Goal: Complete application form

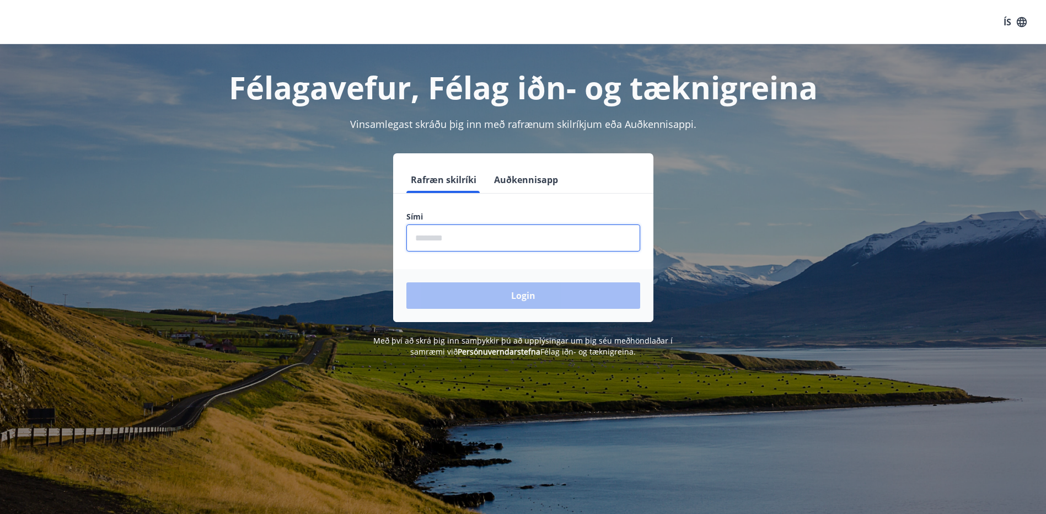
click at [474, 243] on input "phone" at bounding box center [523, 237] width 234 height 27
type input "********"
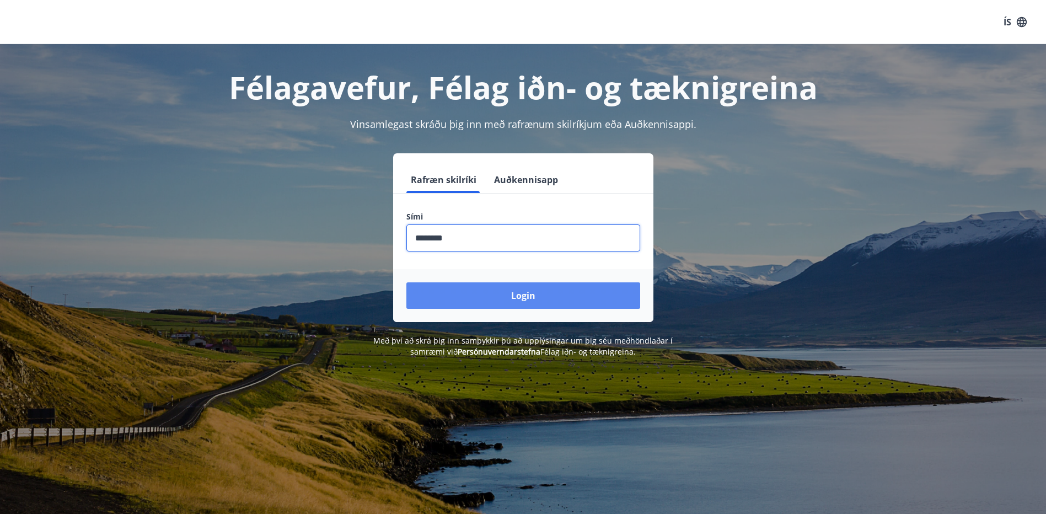
click at [535, 297] on button "Login" at bounding box center [523, 295] width 234 height 26
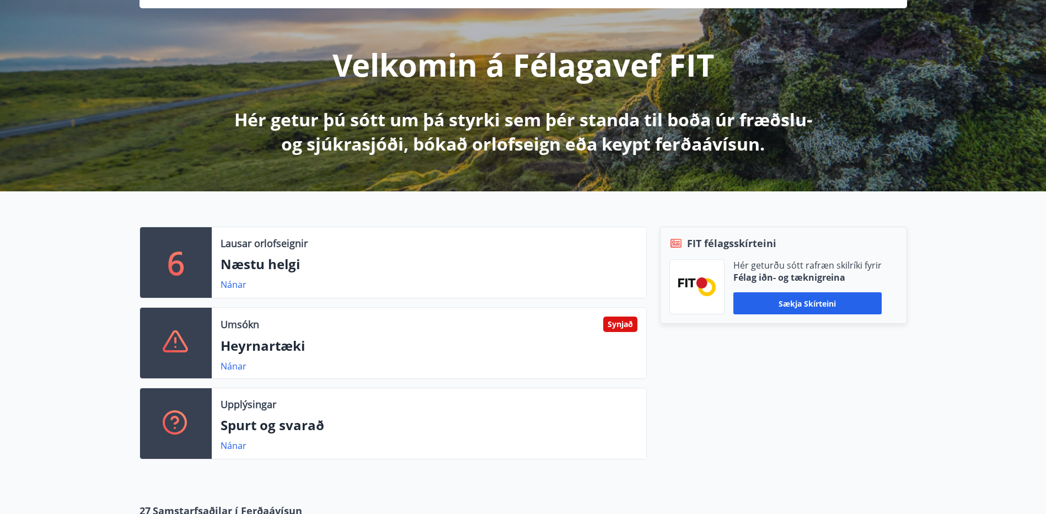
scroll to position [110, 0]
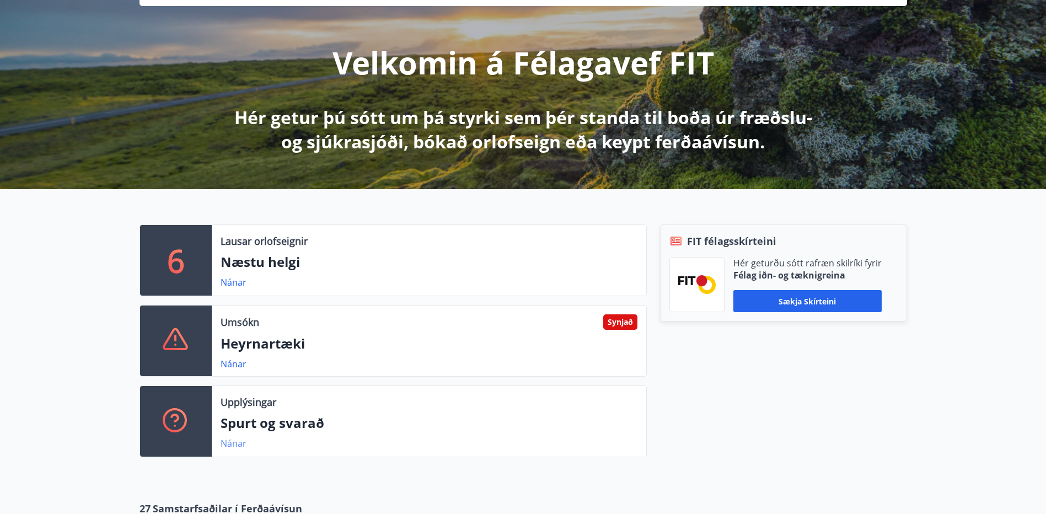
click at [232, 443] on link "Nánar" at bounding box center [234, 443] width 26 height 12
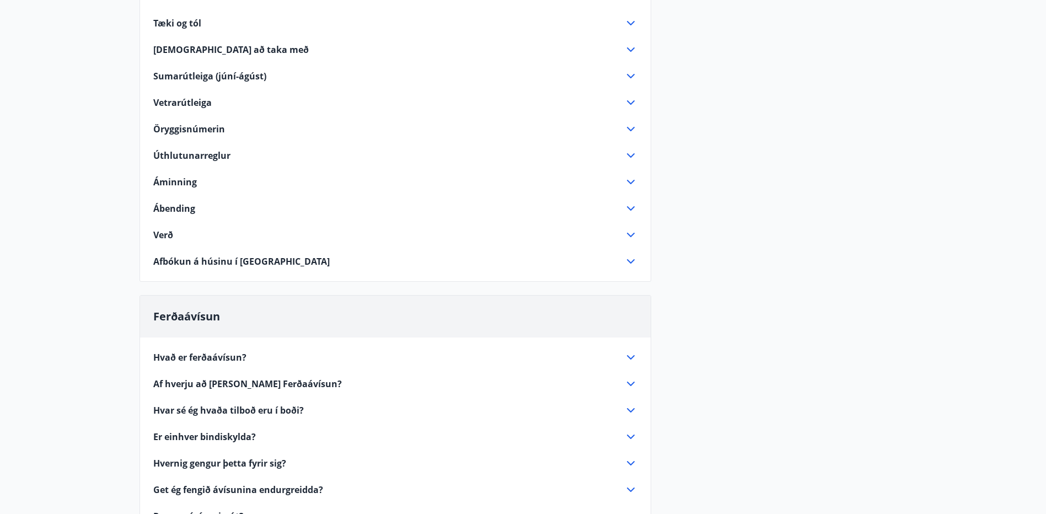
scroll to position [222, 0]
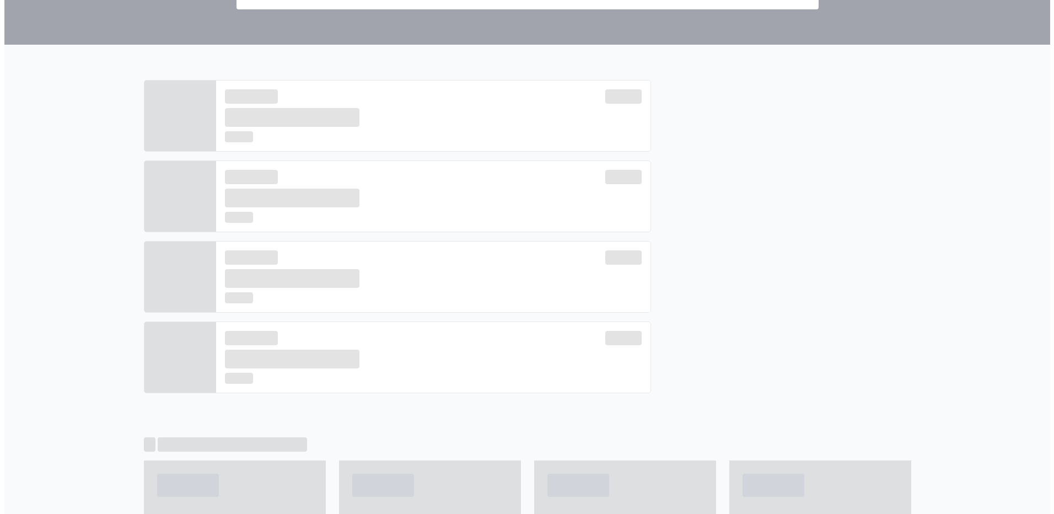
scroll to position [110, 0]
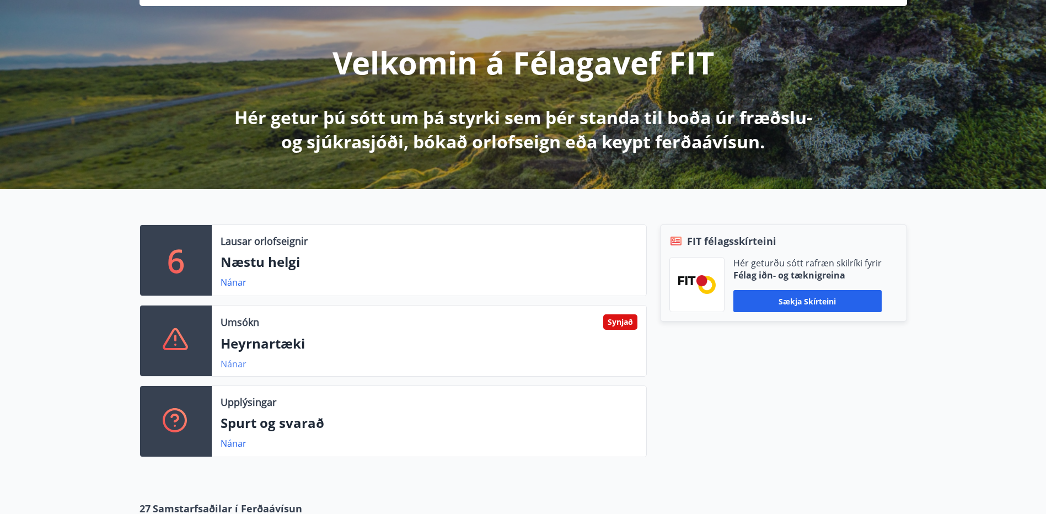
click at [235, 364] on link "Nánar" at bounding box center [234, 364] width 26 height 12
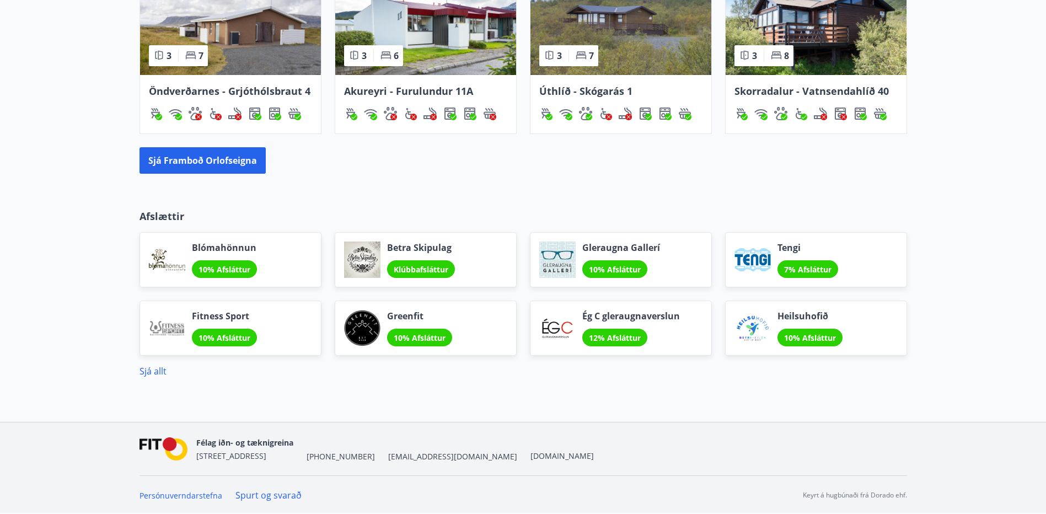
scroll to position [900, 0]
click at [271, 491] on link "Spurt og svarað" at bounding box center [268, 495] width 66 height 12
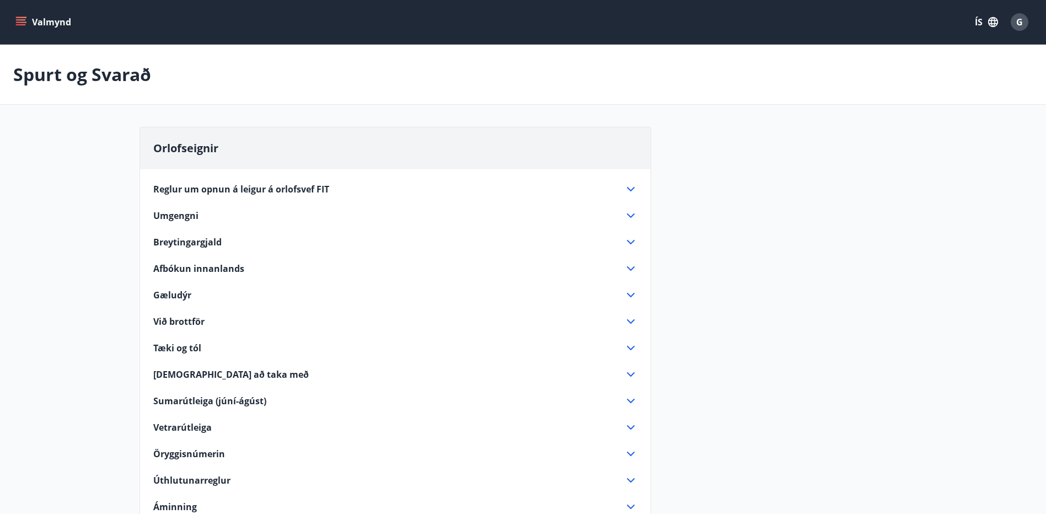
click at [21, 19] on icon "menu" at bounding box center [20, 22] width 11 height 11
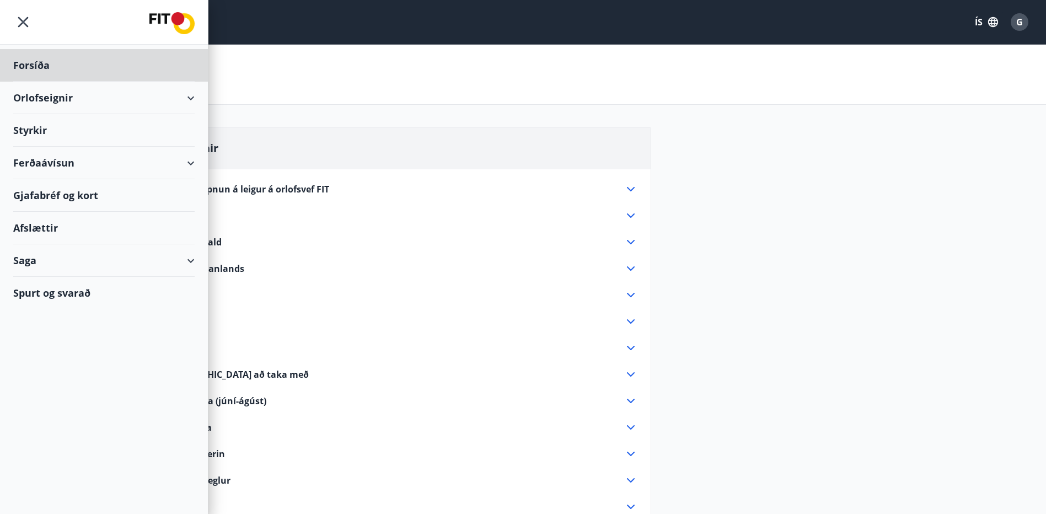
click at [26, 129] on div "Styrkir" at bounding box center [103, 130] width 181 height 33
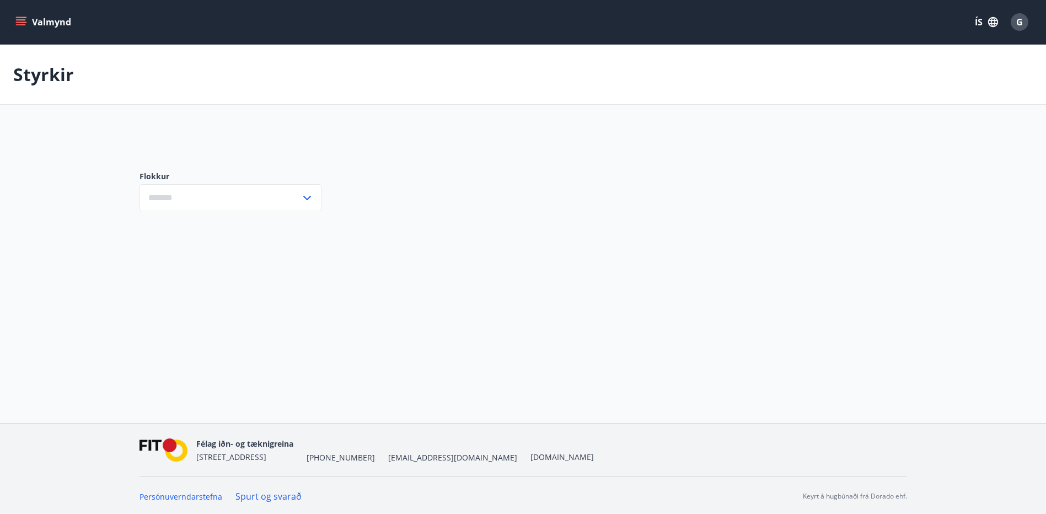
type input "***"
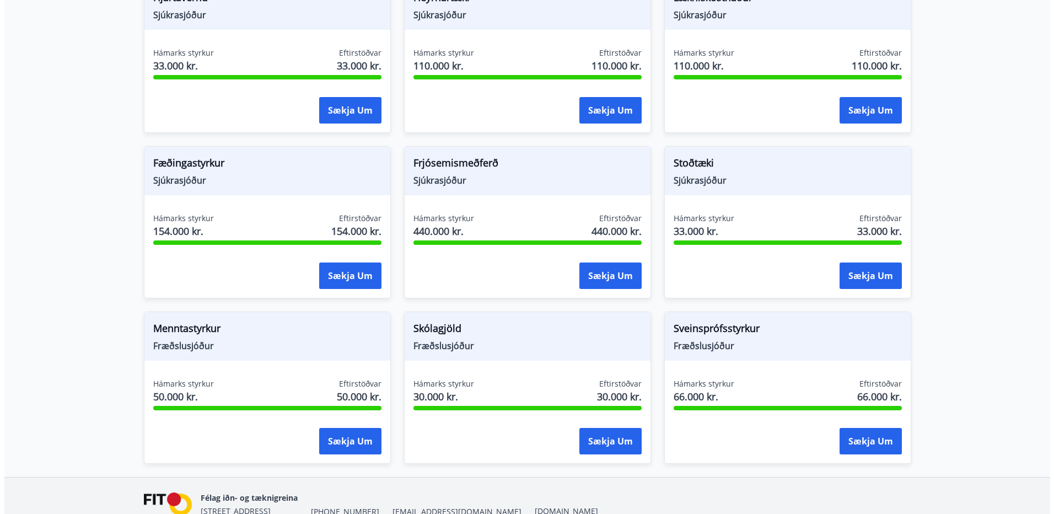
scroll to position [668, 0]
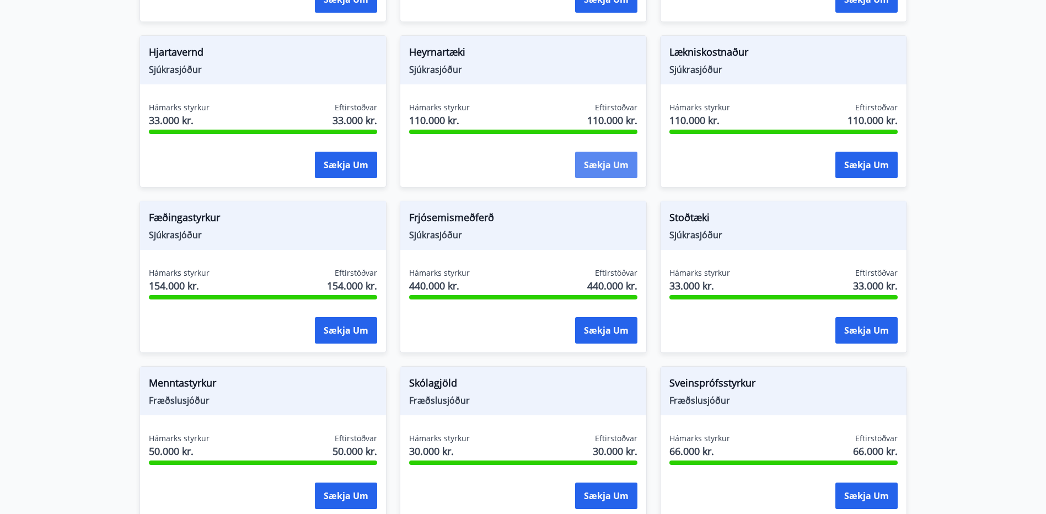
click at [605, 162] on button "Sækja um" at bounding box center [606, 165] width 62 height 26
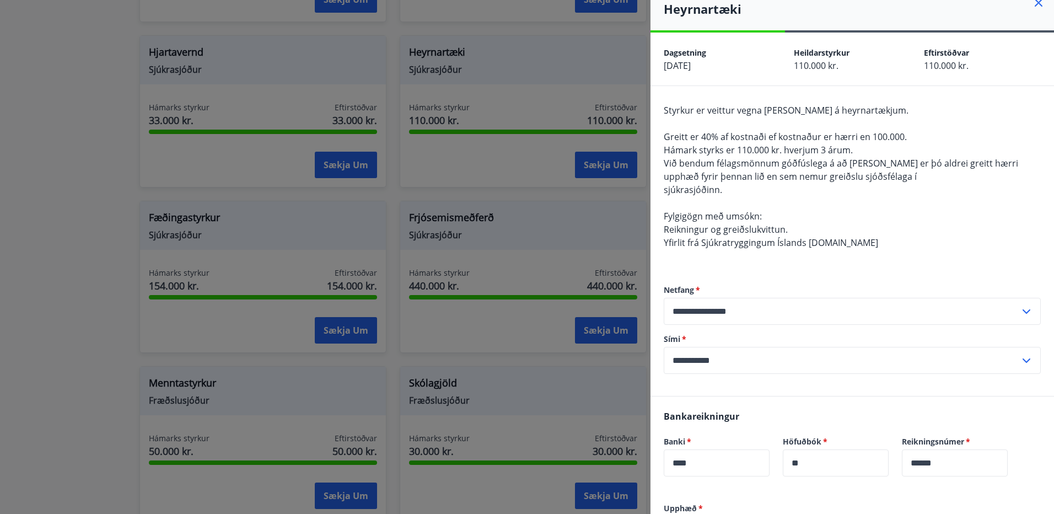
scroll to position [0, 0]
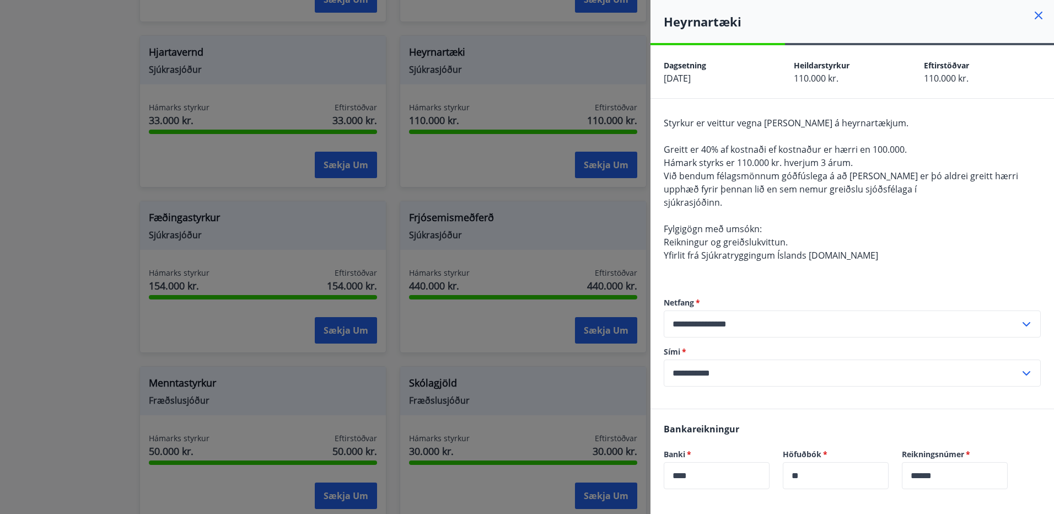
click at [760, 369] on input "**********" at bounding box center [842, 373] width 356 height 27
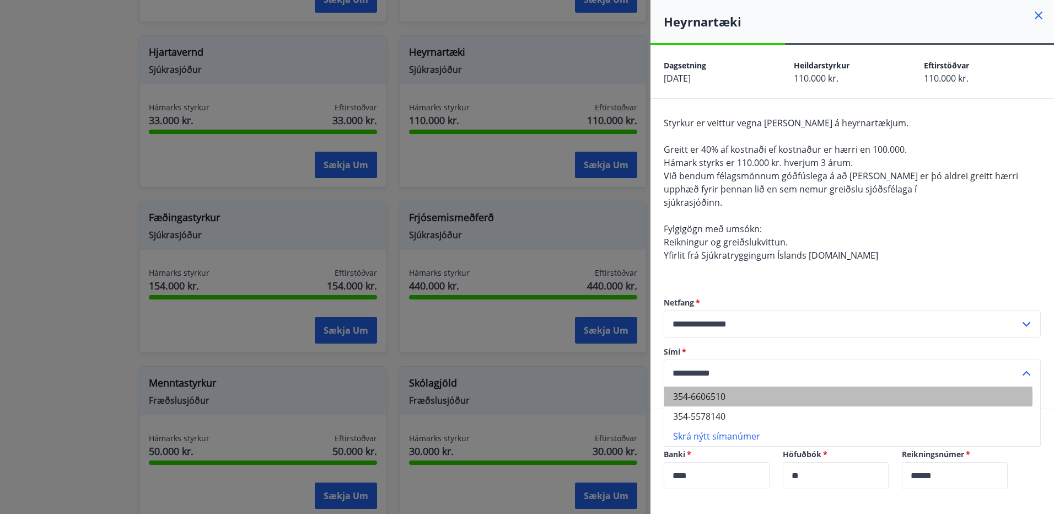
click at [730, 397] on li "354-6606510" at bounding box center [852, 397] width 376 height 20
type input "**********"
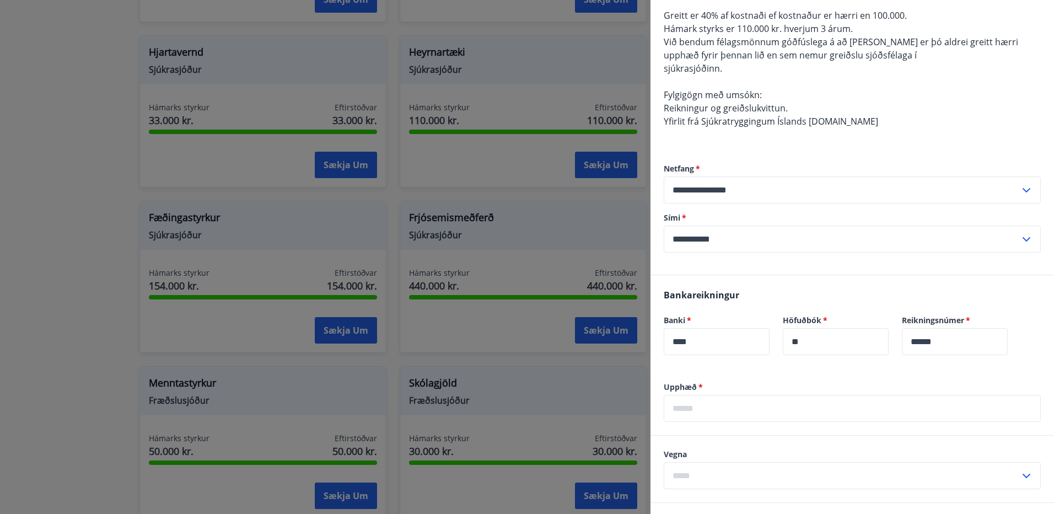
scroll to position [165, 0]
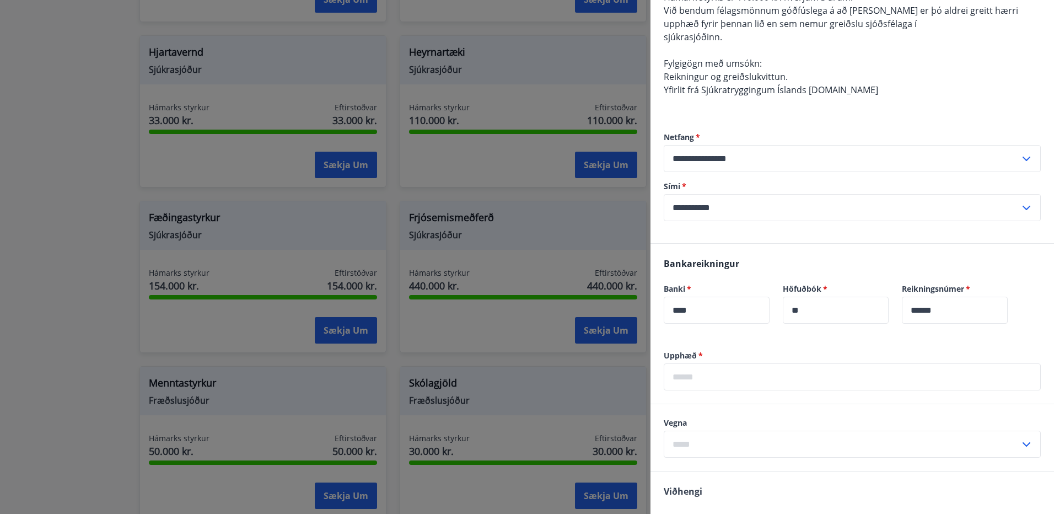
click at [743, 381] on input "text" at bounding box center [852, 376] width 377 height 27
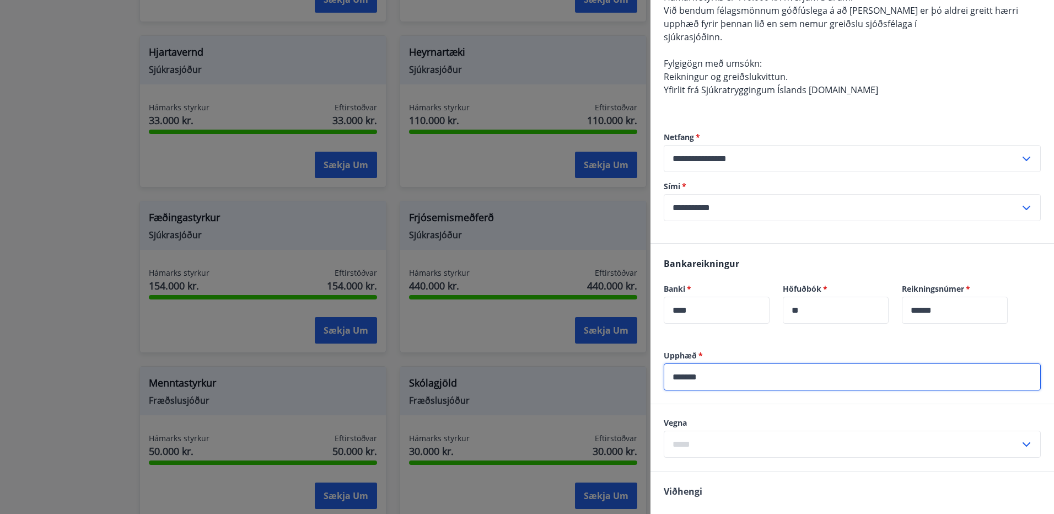
type input "*******"
click at [1020, 444] on icon at bounding box center [1026, 444] width 13 height 13
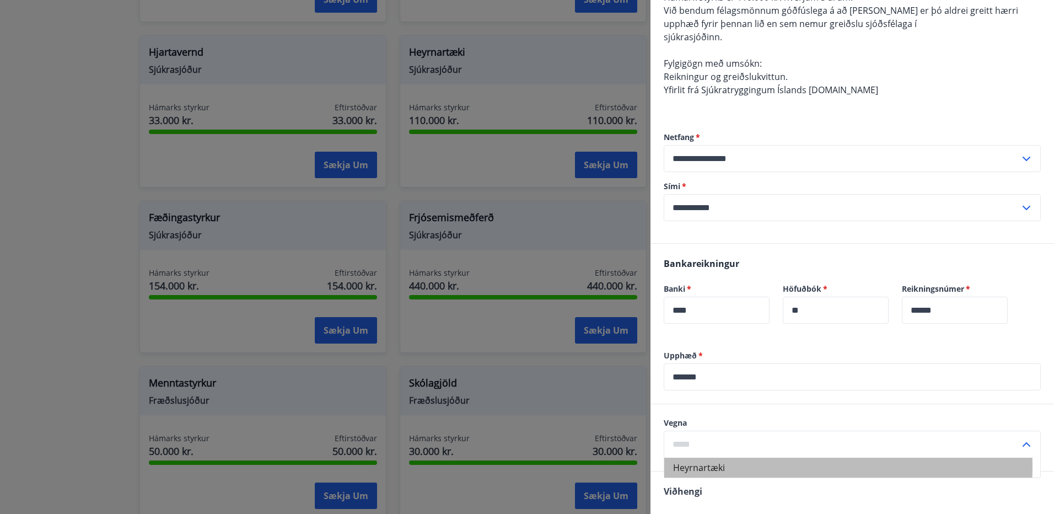
click at [707, 467] on li "Heyrnartæki" at bounding box center [852, 468] width 376 height 20
type input "**********"
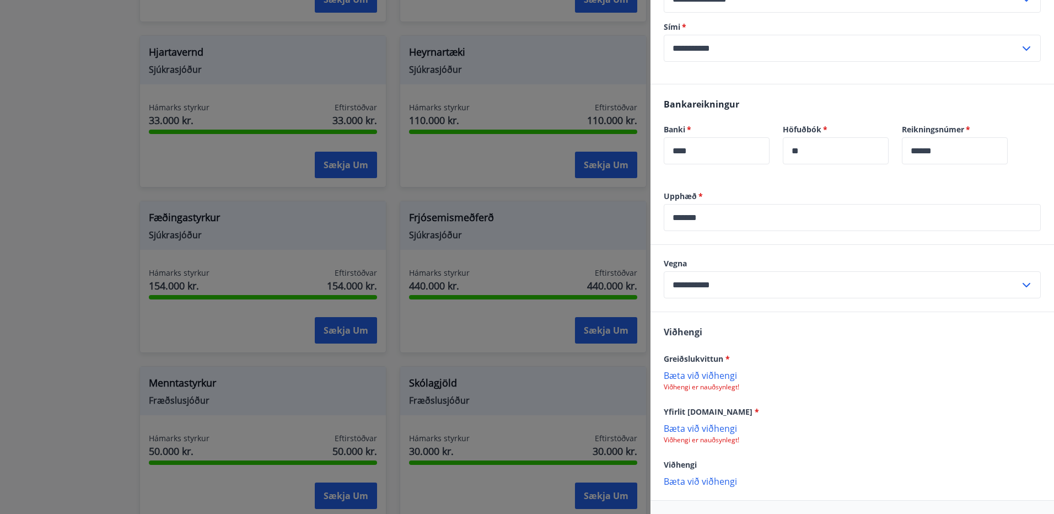
scroll to position [331, 0]
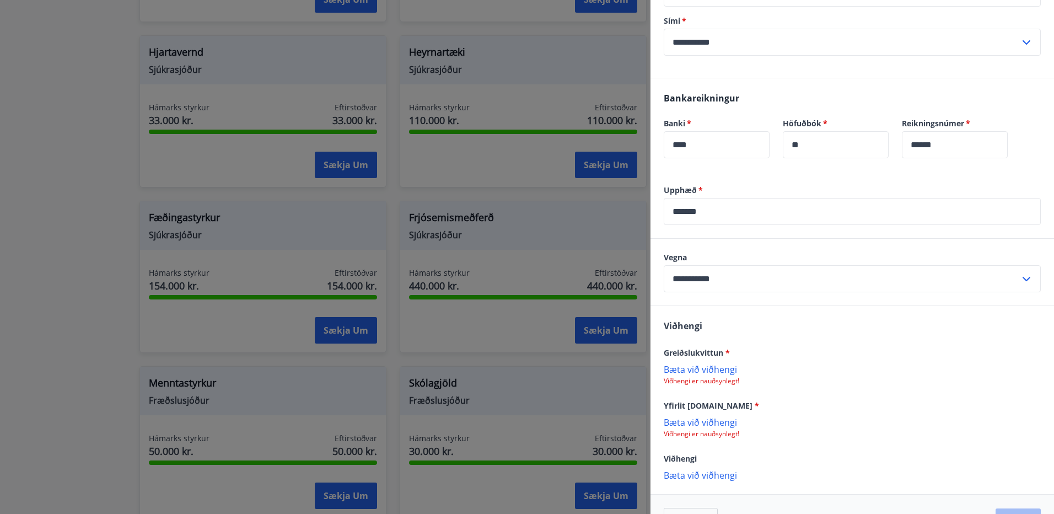
click at [690, 371] on p "Bæta við viðhengi" at bounding box center [852, 368] width 377 height 11
click at [689, 419] on p "Bæta við viðhengi" at bounding box center [852, 422] width 377 height 11
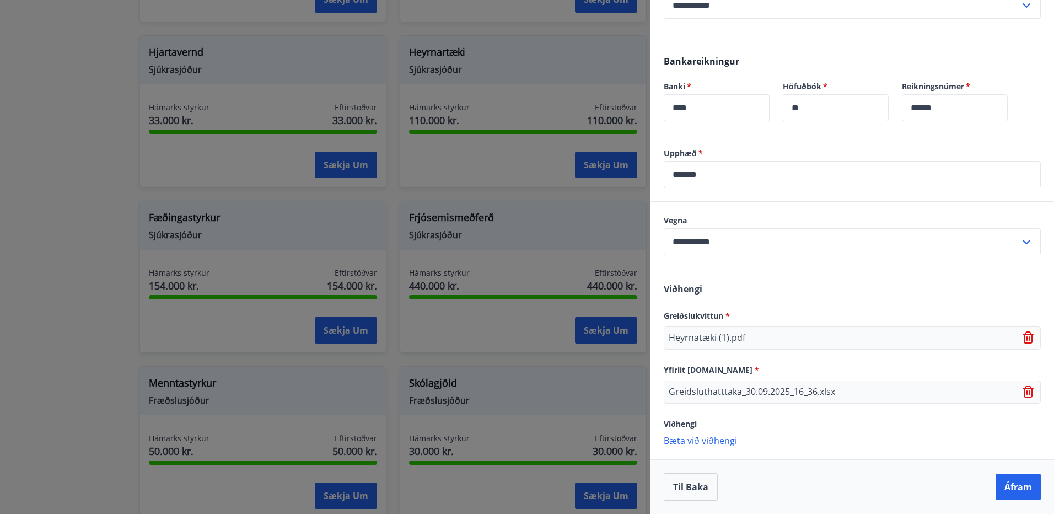
click at [712, 441] on p "Bæta við viðhengi" at bounding box center [852, 440] width 377 height 11
click at [1009, 489] on button "Áfram" at bounding box center [1018, 487] width 45 height 26
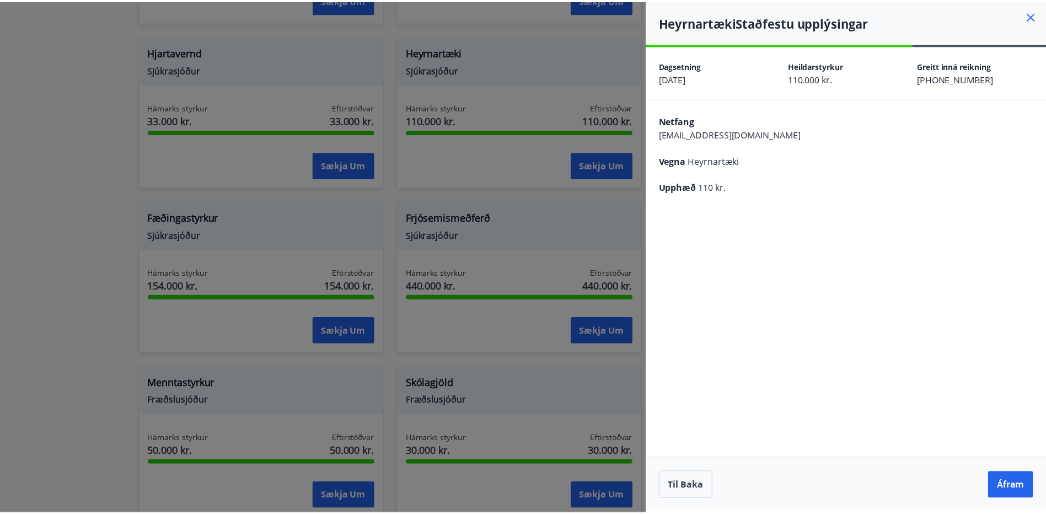
scroll to position [0, 0]
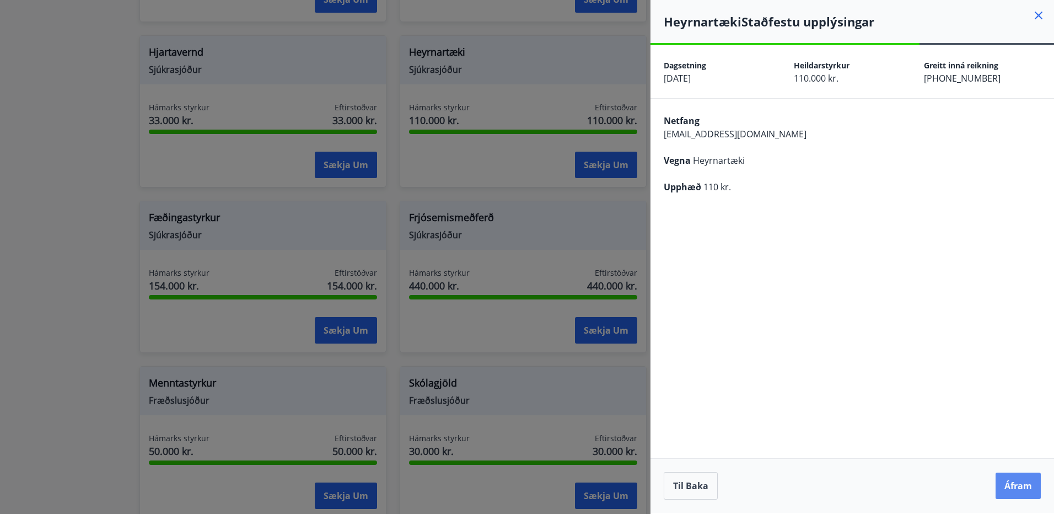
click at [1013, 489] on button "Áfram" at bounding box center [1018, 486] width 45 height 26
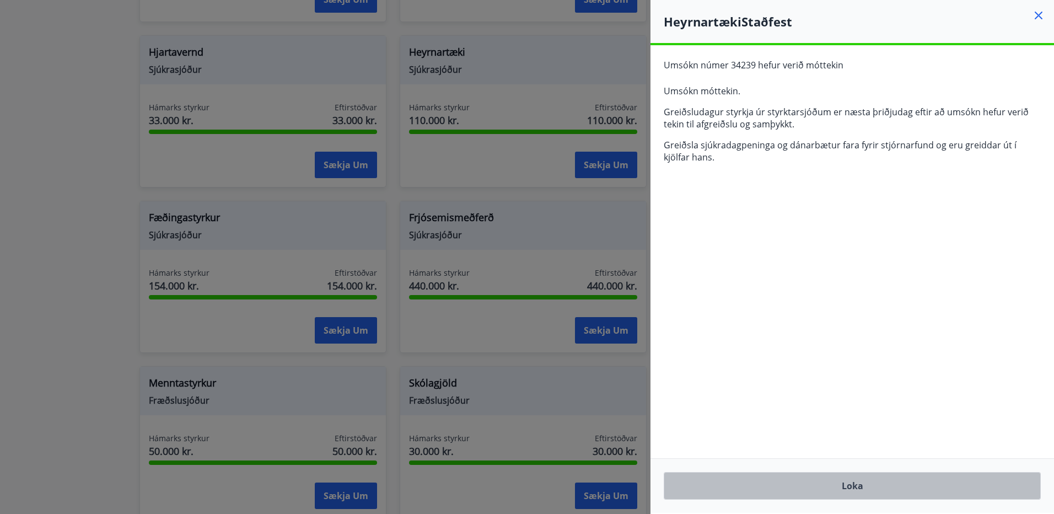
click at [847, 484] on button "Loka" at bounding box center [852, 486] width 377 height 28
